Goal: Task Accomplishment & Management: Use online tool/utility

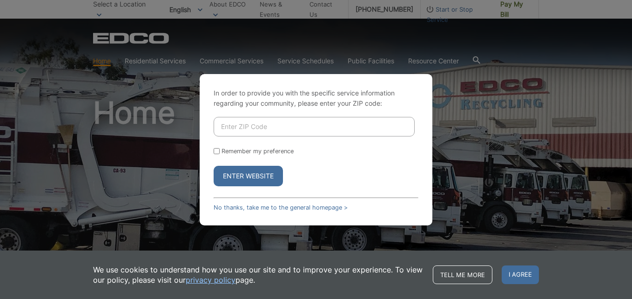
click at [239, 128] on input "Enter ZIP Code" at bounding box center [314, 127] width 201 height 20
type input "92064"
click at [247, 175] on button "Enter Website" at bounding box center [248, 176] width 69 height 20
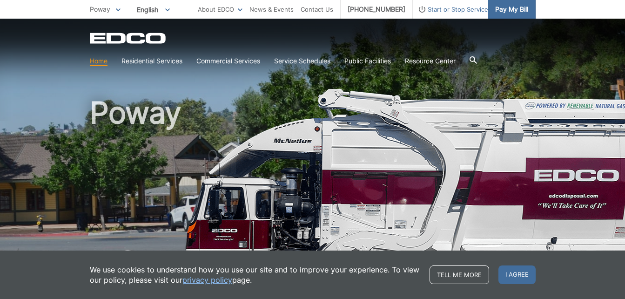
click at [514, 11] on span "Pay My Bill" at bounding box center [511, 9] width 33 height 10
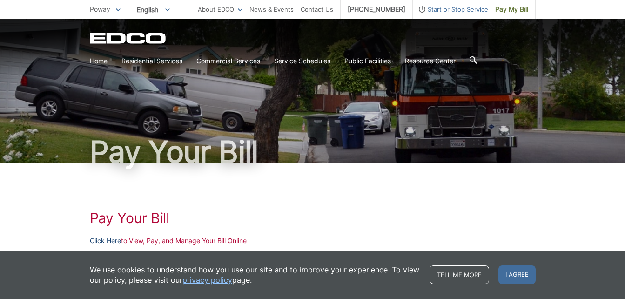
click at [115, 240] on link "Click Here" at bounding box center [105, 240] width 31 height 10
